Goal: Task Accomplishment & Management: Manage account settings

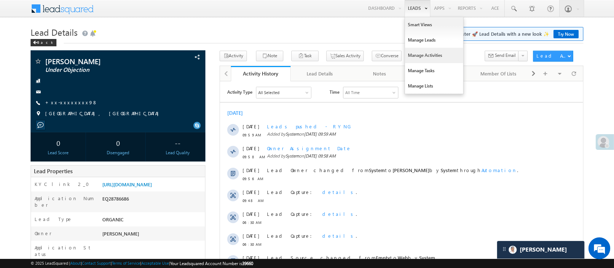
click at [422, 53] on link "Manage Activities" at bounding box center [434, 55] width 58 height 15
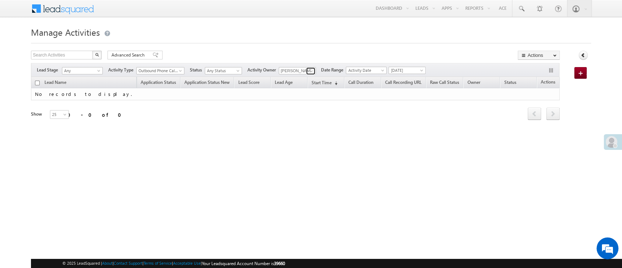
click at [314, 71] on span at bounding box center [312, 71] width 6 height 6
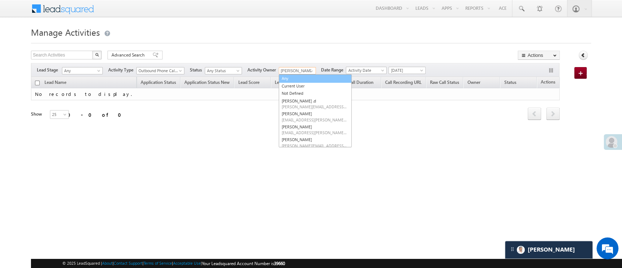
click at [308, 80] on link "Any" at bounding box center [315, 78] width 73 height 8
type input "Any"
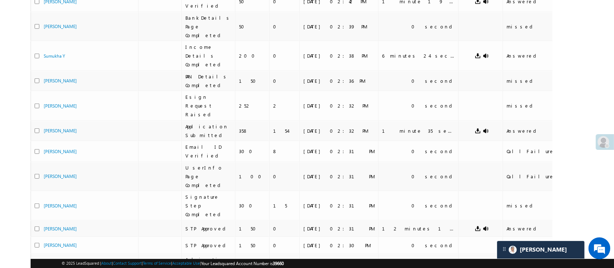
drag, startPoint x: 503, startPoint y: 239, endPoint x: 548, endPoint y: 224, distance: 47.6
click at [548, 224] on div "Lead Name Application Status Application Status New Lead Score Lead Age Start T…" at bounding box center [292, 61] width 522 height 663
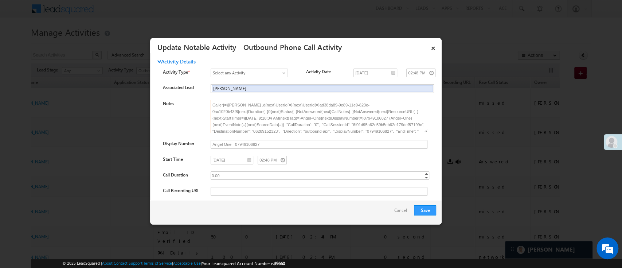
scroll to position [19, 0]
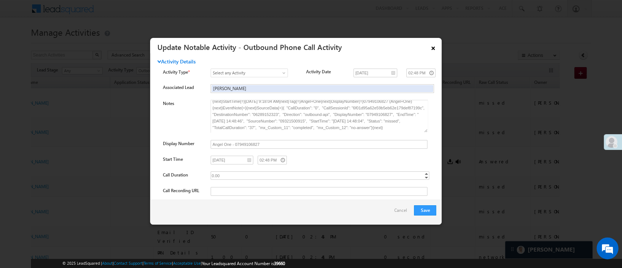
click at [429, 48] on link "×" at bounding box center [433, 46] width 12 height 13
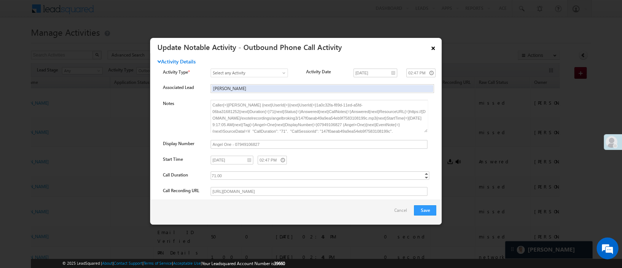
click at [428, 48] on link "×" at bounding box center [433, 46] width 12 height 13
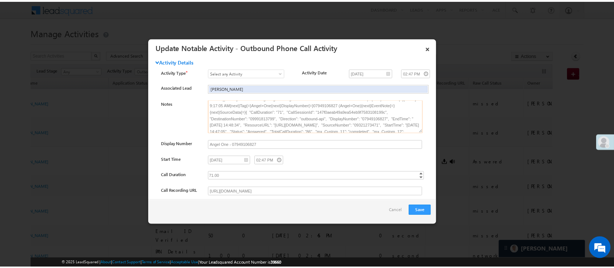
scroll to position [36, 0]
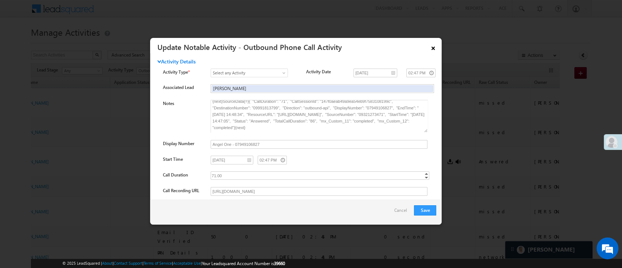
click at [434, 44] on link "×" at bounding box center [433, 46] width 12 height 13
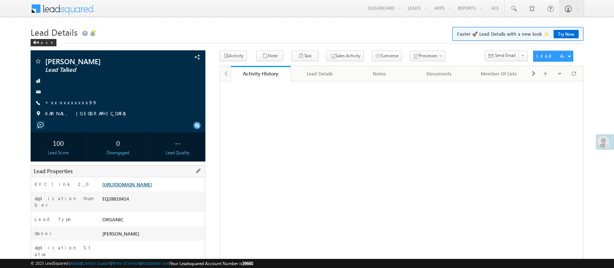
click at [121, 187] on link "[URL][DOMAIN_NAME]" at bounding box center [127, 184] width 50 height 6
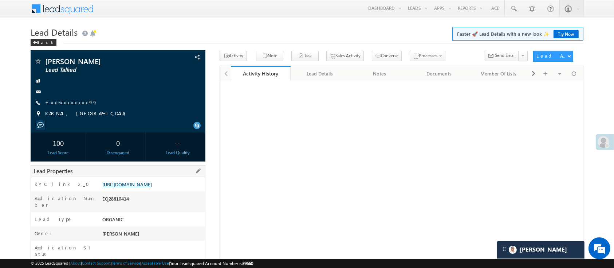
click at [152, 187] on link "https://angelbroking1-pk3em7sa.customui-test.leadsquared.com?leadId=e75de04c-3e…" at bounding box center [127, 184] width 50 height 6
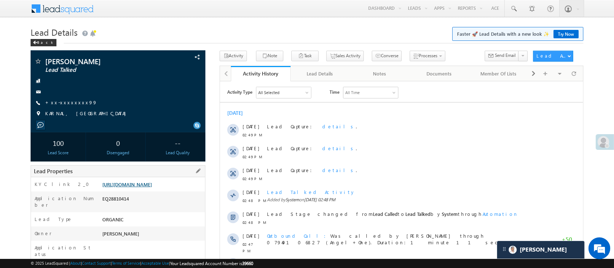
click at [152, 187] on link "[URL][DOMAIN_NAME]" at bounding box center [127, 184] width 50 height 6
click at [149, 205] on div "Application Number EQ28810414" at bounding box center [118, 201] width 174 height 21
click at [149, 187] on link "[URL][DOMAIN_NAME]" at bounding box center [127, 184] width 50 height 6
